Goal: Complete application form: Complete application form

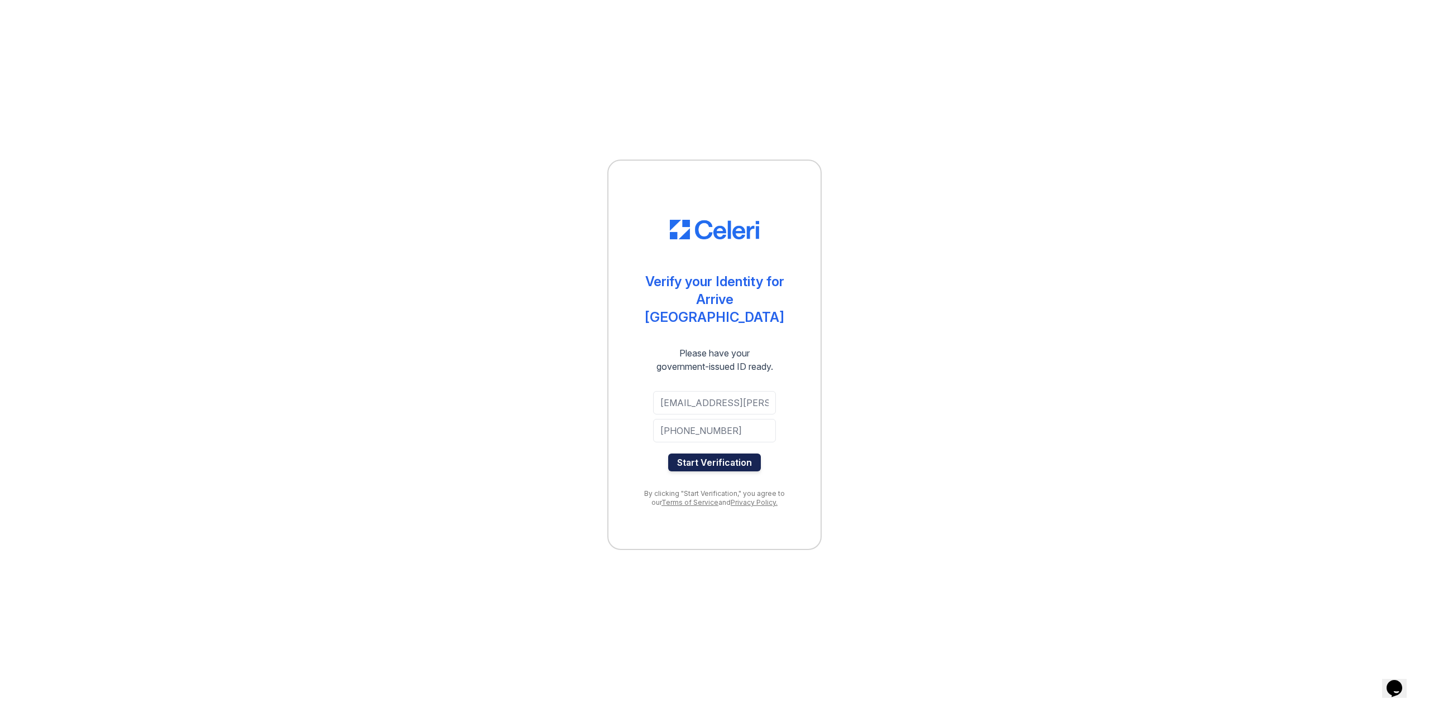
click at [730, 454] on button "Start Verification" at bounding box center [714, 463] width 93 height 18
click at [743, 457] on button "Start Verification" at bounding box center [714, 463] width 93 height 18
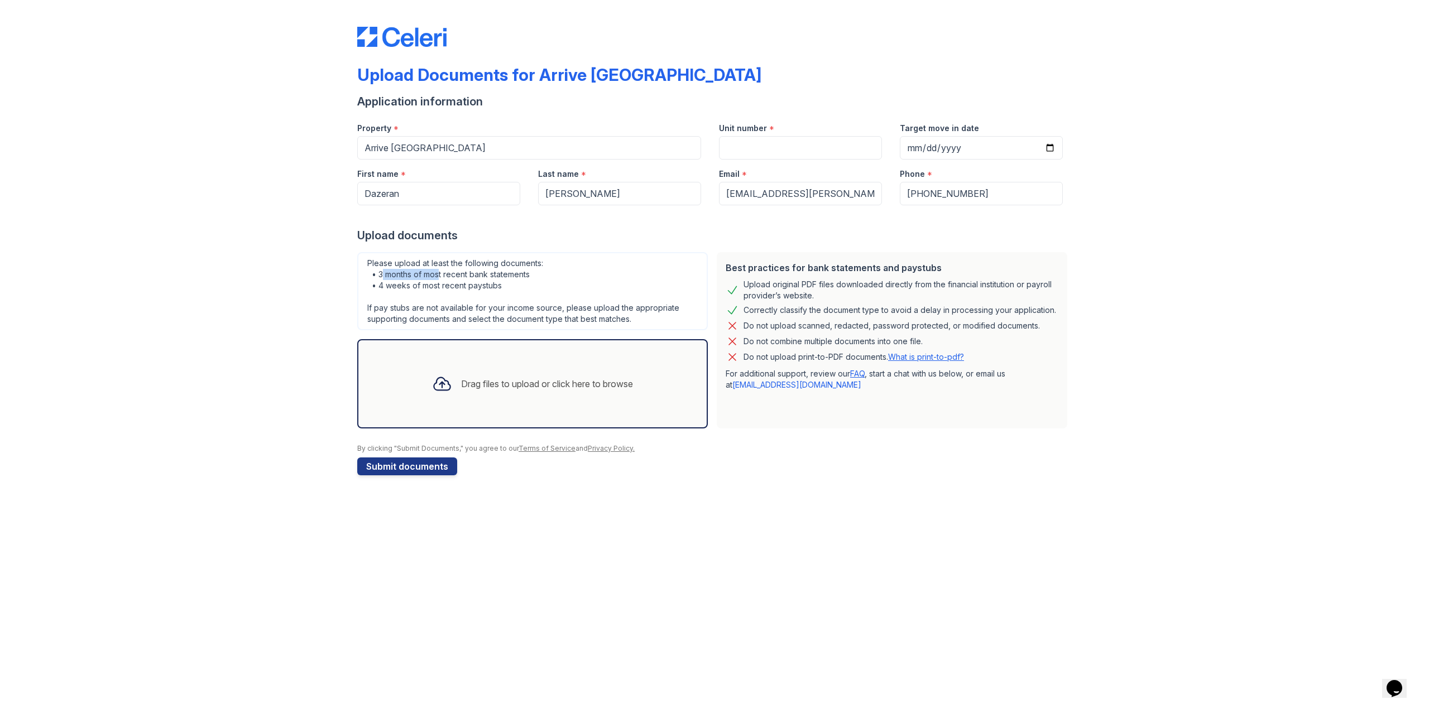
drag, startPoint x: 382, startPoint y: 272, endPoint x: 452, endPoint y: 270, distance: 69.8
click at [452, 270] on div "Please upload at least the following documents: • 3 months of most recent bank …" at bounding box center [532, 291] width 351 height 78
click at [242, 208] on div "Upload Documents for Arrive Bellevue Application information Property * Arrive …" at bounding box center [714, 249] width 1393 height 498
click at [754, 146] on input "Unit number" at bounding box center [800, 147] width 163 height 23
click at [913, 150] on input "Target move in date" at bounding box center [981, 147] width 163 height 23
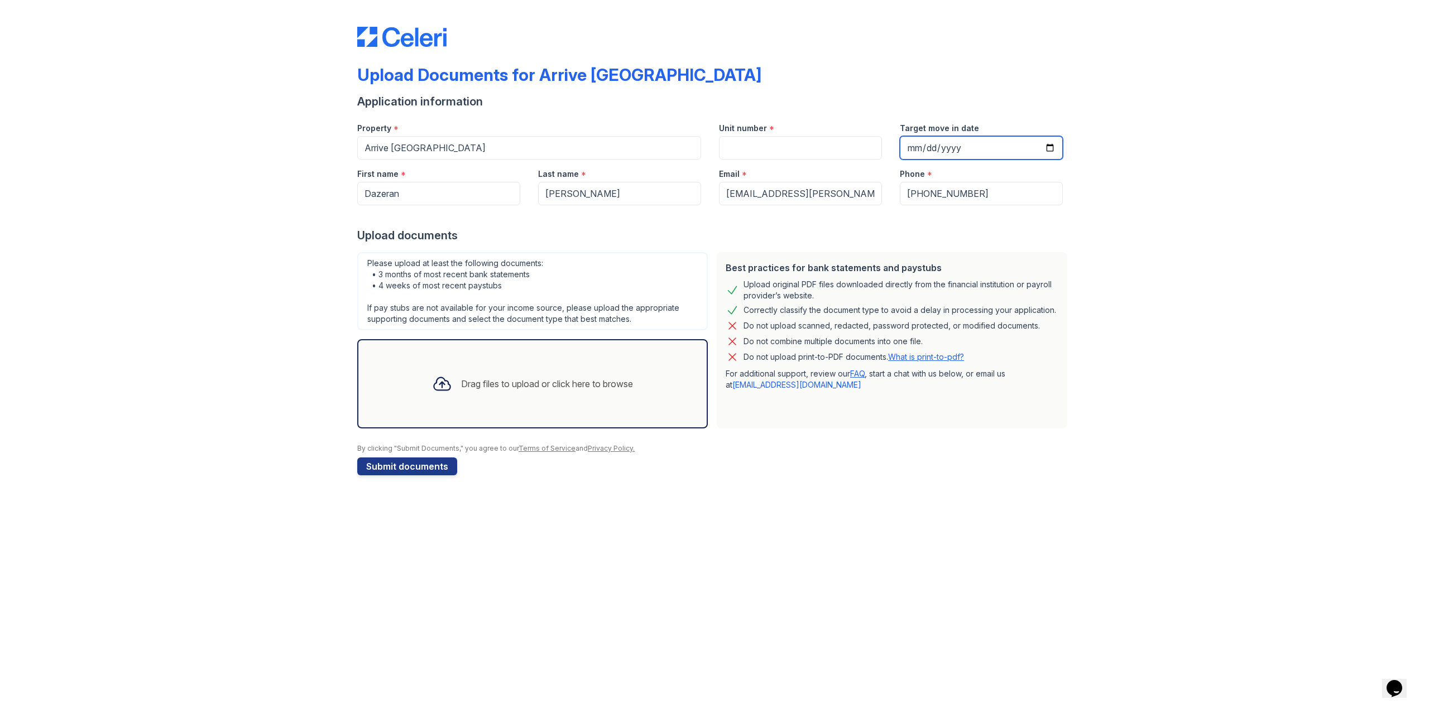
click at [1051, 151] on input "Target move in date" at bounding box center [981, 147] width 163 height 23
type input "2025-10-11"
click at [775, 151] on input "Unit number" at bounding box center [800, 147] width 163 height 23
click at [1052, 145] on input "2025-10-11" at bounding box center [981, 147] width 163 height 23
click at [608, 588] on div "Upload Documents for Arrive Bellevue Application information Property * Arrive …" at bounding box center [714, 354] width 1429 height 709
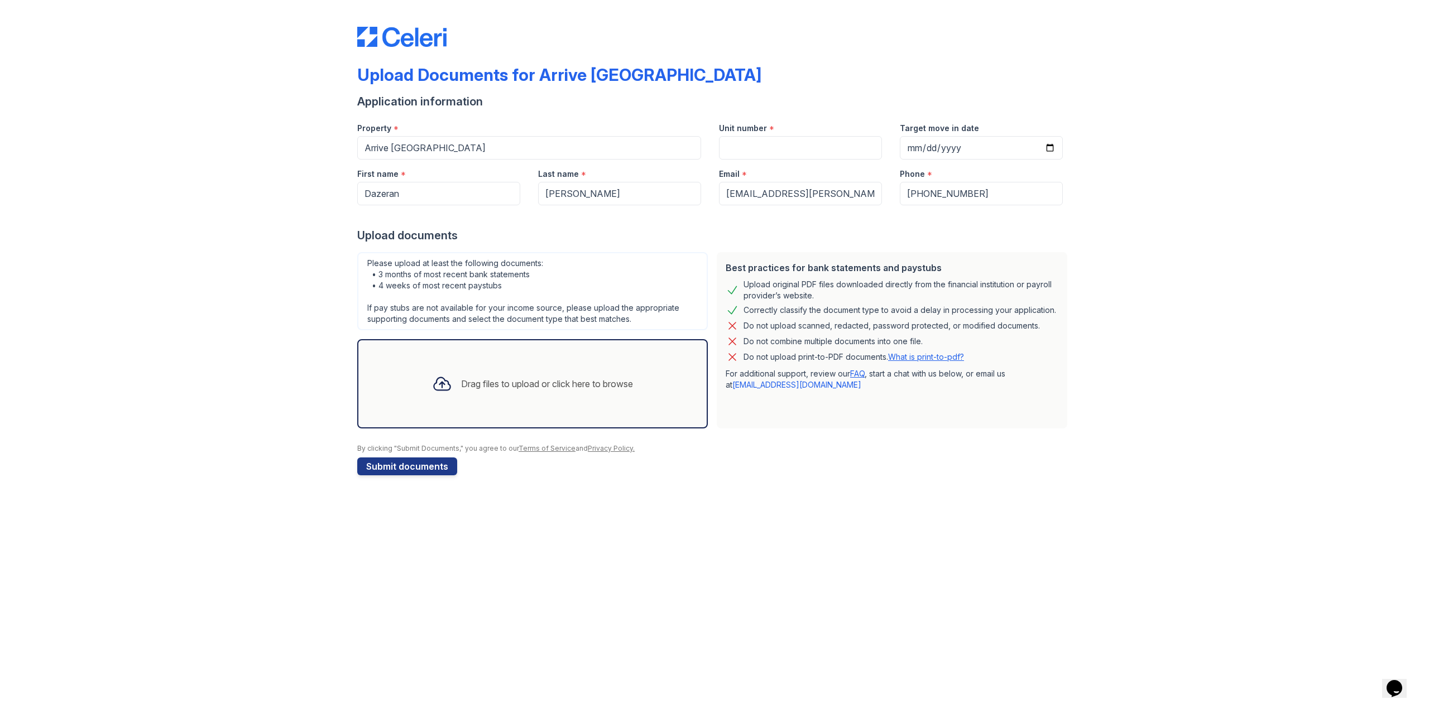
click at [587, 382] on div "Drag files to upload or click here to browse" at bounding box center [547, 383] width 172 height 13
click at [502, 371] on div "Drag files to upload or click here to browse" at bounding box center [532, 384] width 219 height 38
click at [804, 145] on input "Unit number" at bounding box center [800, 147] width 163 height 23
type input "12-72"
click at [920, 60] on div "Upload Documents for Arrive Bellevue Application information Property * Arrive …" at bounding box center [714, 242] width 714 height 476
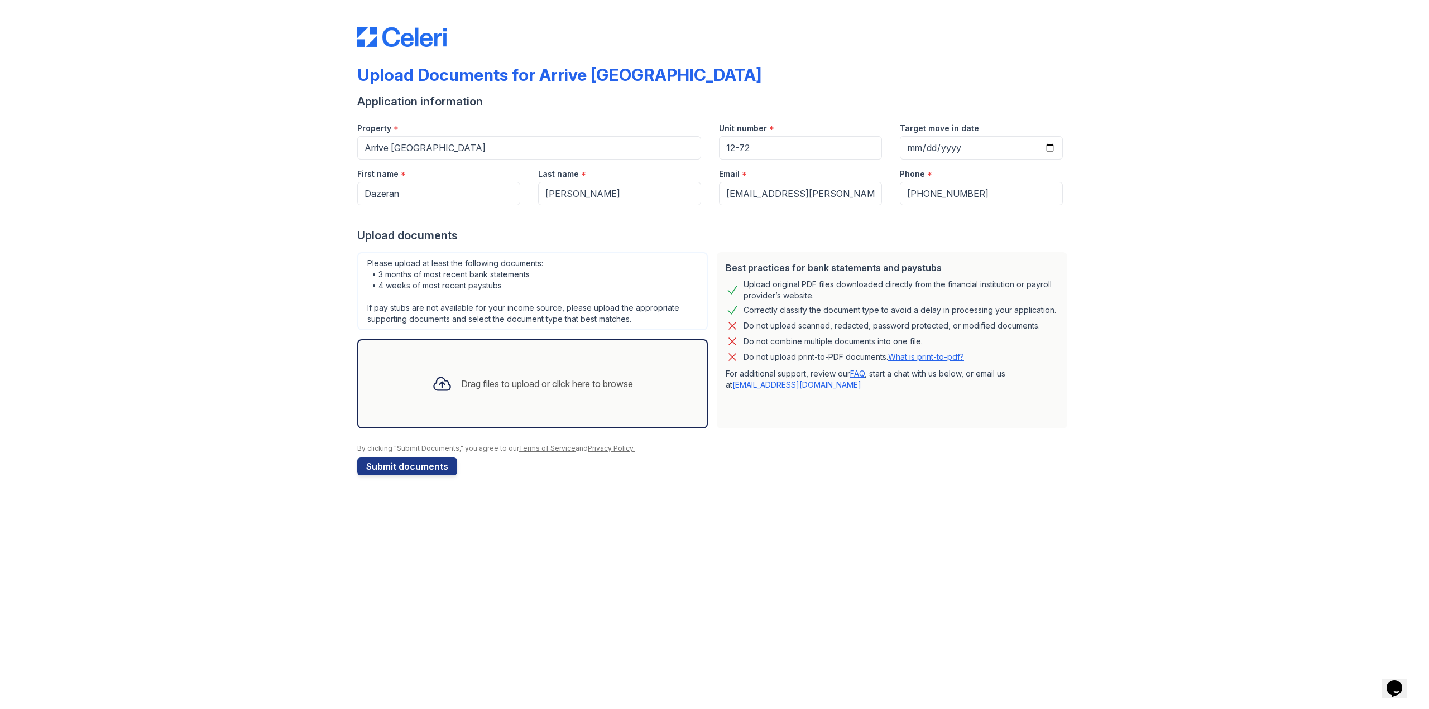
click at [632, 385] on div "Drag files to upload or click here to browse" at bounding box center [547, 383] width 172 height 13
click at [494, 359] on div "Drag files to upload or click here to browse" at bounding box center [532, 383] width 351 height 89
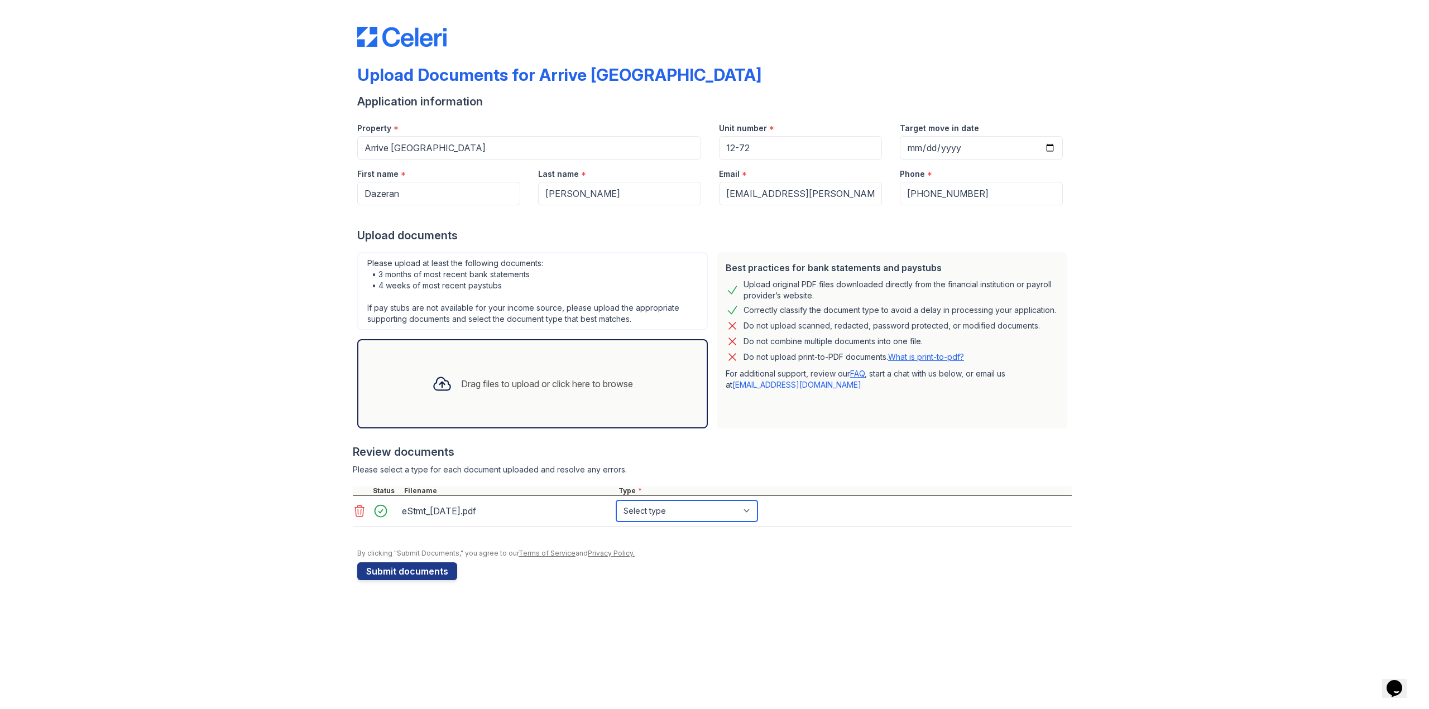
click at [742, 514] on select "Select type Paystub Bank Statement Offer Letter Tax Documents Benefit Award Let…" at bounding box center [686, 511] width 141 height 21
select select "bank_statement"
click at [616, 501] on select "Select type Paystub Bank Statement Offer Letter Tax Documents Benefit Award Let…" at bounding box center [686, 511] width 141 height 21
click at [465, 371] on div "Drag files to upload or click here to browse" at bounding box center [532, 384] width 219 height 38
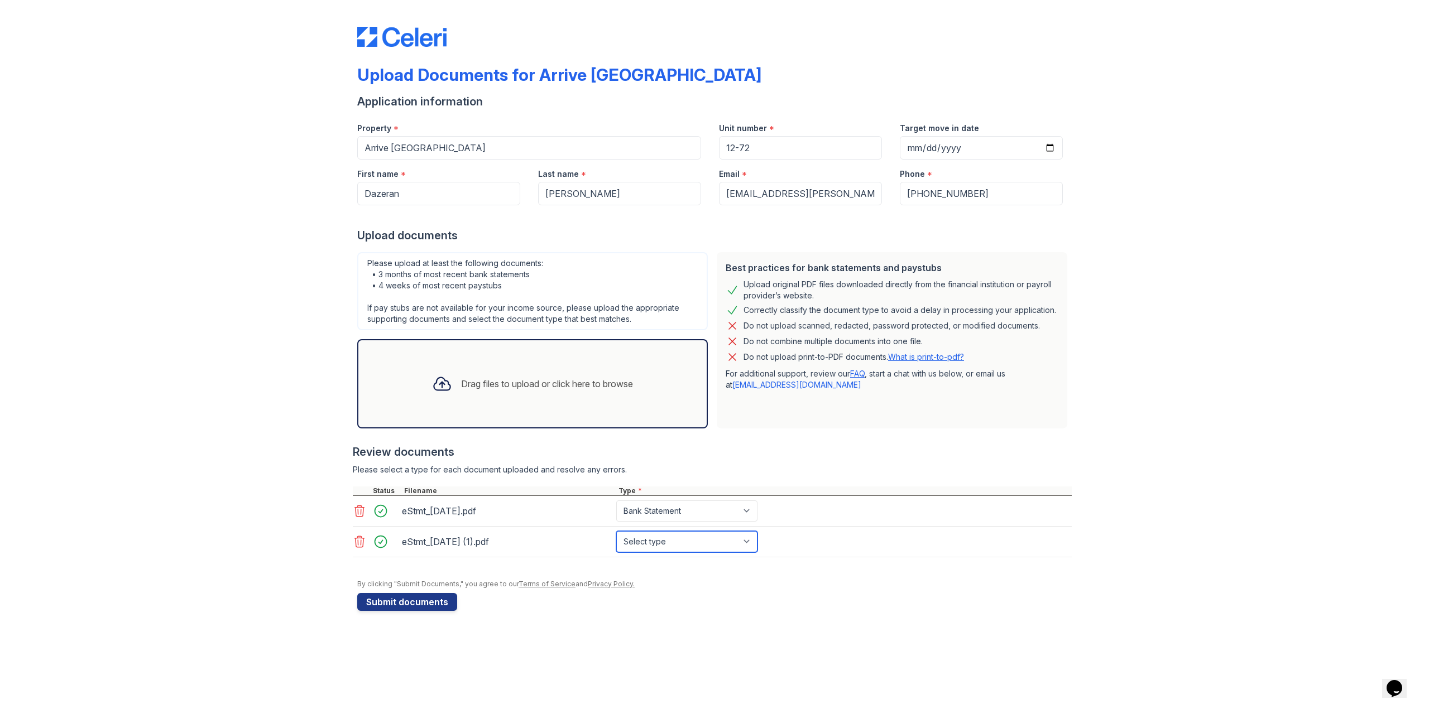
click at [730, 544] on select "Select type Paystub Bank Statement Offer Letter Tax Documents Benefit Award Let…" at bounding box center [686, 541] width 141 height 21
select select "bank_statement"
click at [616, 531] on select "Select type Paystub Bank Statement Offer Letter Tax Documents Benefit Award Let…" at bounding box center [686, 541] width 141 height 21
click at [618, 382] on div "Drag files to upload or click here to browse" at bounding box center [547, 383] width 172 height 13
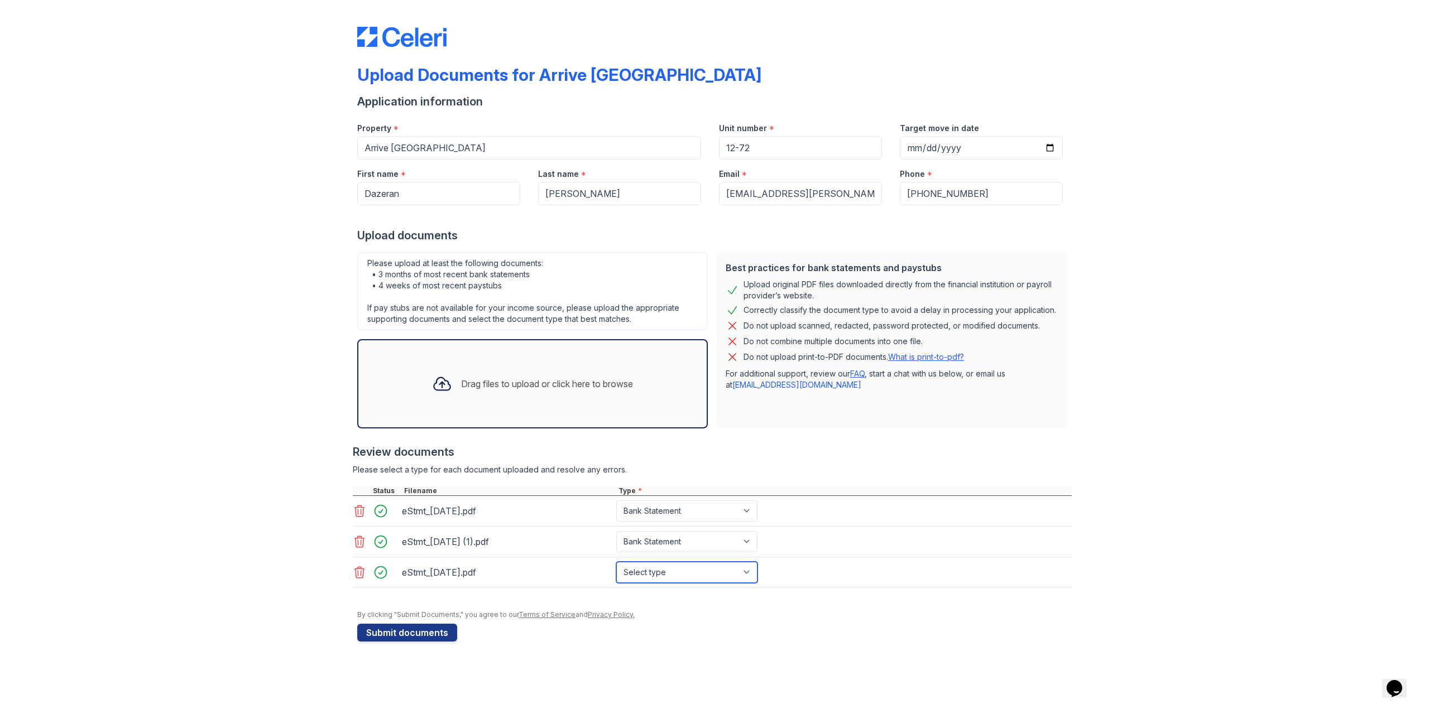
click at [695, 569] on select "Select type Paystub Bank Statement Offer Letter Tax Documents Benefit Award Let…" at bounding box center [686, 572] width 141 height 21
select select "bank_statement"
click at [616, 562] on select "Select type Paystub Bank Statement Offer Letter Tax Documents Benefit Award Let…" at bounding box center [686, 572] width 141 height 21
click at [413, 637] on button "Submit documents" at bounding box center [407, 633] width 100 height 18
